Goal: Task Accomplishment & Management: Use online tool/utility

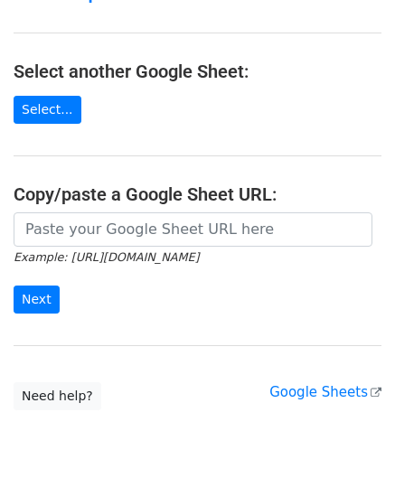
scroll to position [181, 0]
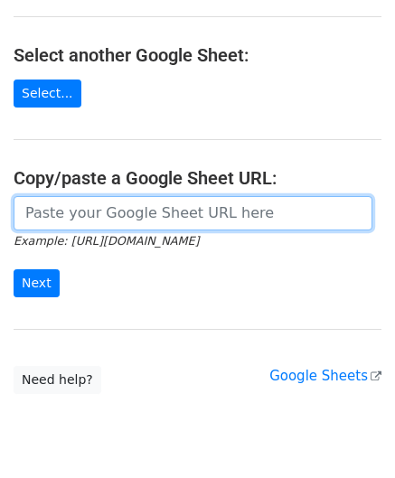
click at [92, 213] on input "url" at bounding box center [193, 213] width 359 height 34
paste input "[URL][DOMAIN_NAME]"
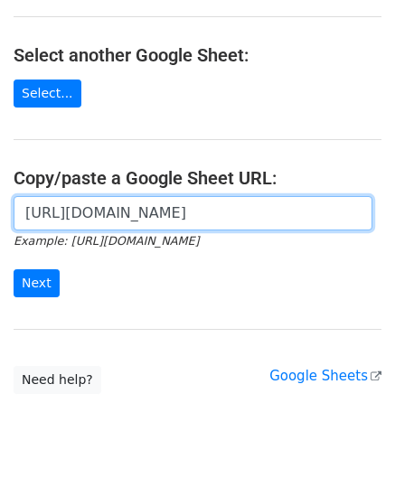
scroll to position [0, 381]
type input "[URL][DOMAIN_NAME]"
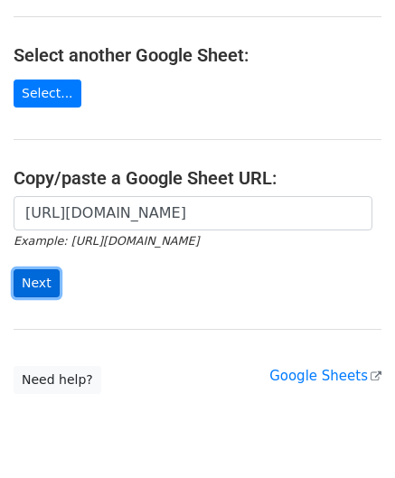
drag, startPoint x: 34, startPoint y: 277, endPoint x: 5, endPoint y: 282, distance: 29.3
click at [33, 277] on input "Next" at bounding box center [37, 283] width 46 height 28
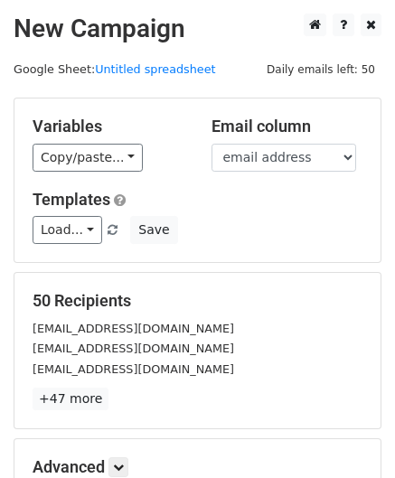
scroll to position [220, 0]
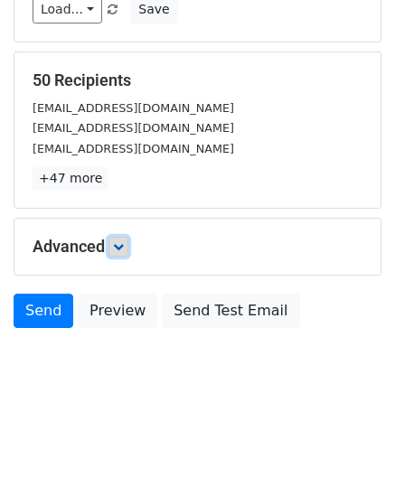
click at [124, 245] on icon at bounding box center [118, 246] width 11 height 11
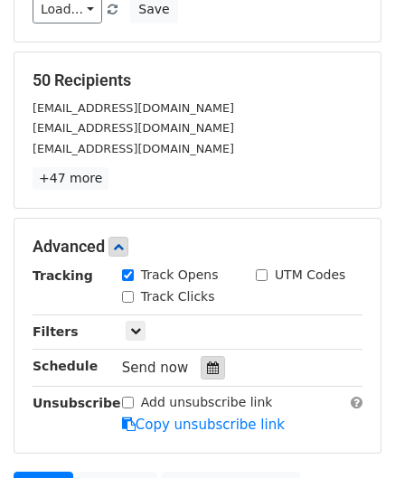
click at [207, 362] on icon at bounding box center [213, 367] width 12 height 13
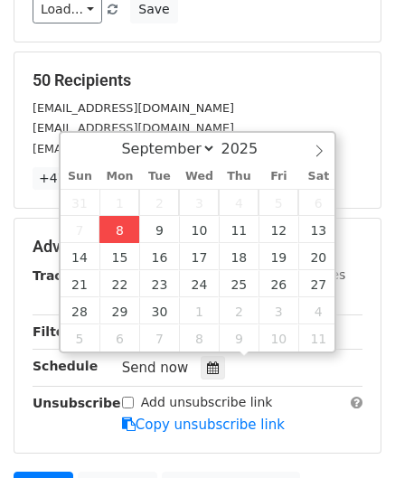
type input "[DATE] 12:00"
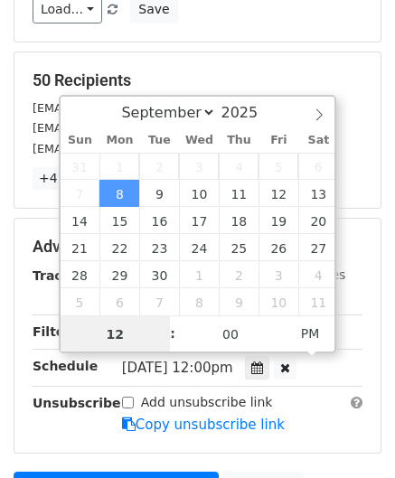
paste input "Hour"
type input "2"
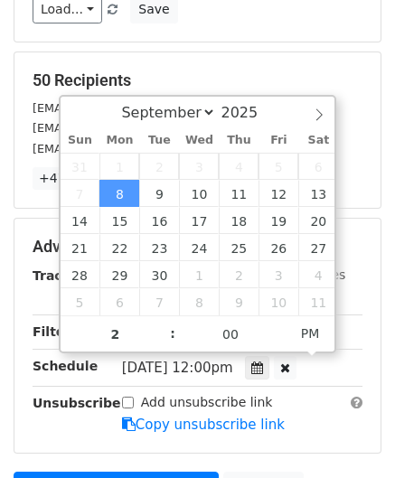
type input "[DATE] 14:00"
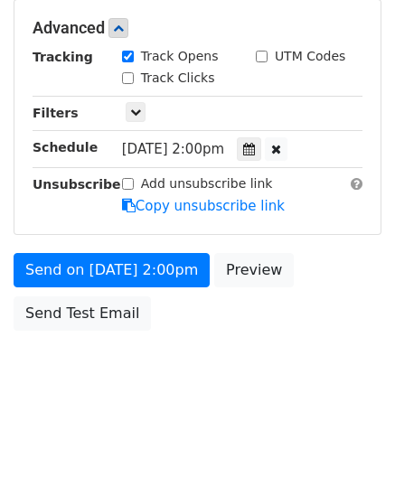
scroll to position [439, 0]
